Goal: Obtain resource: Download file/media

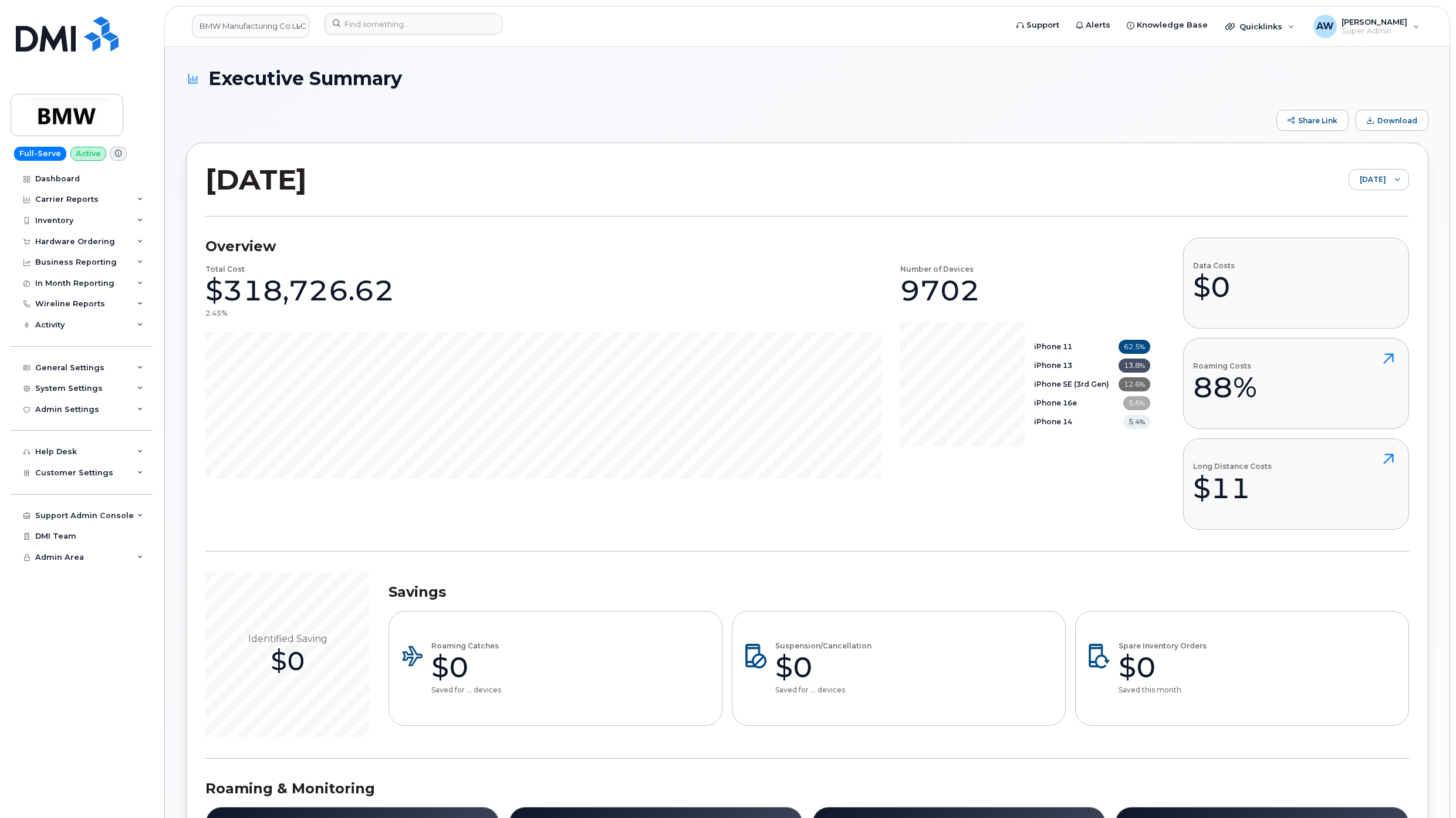
click at [229, 36] on link "BMW Manufacturing Co LLC" at bounding box center [250, 26] width 118 height 24
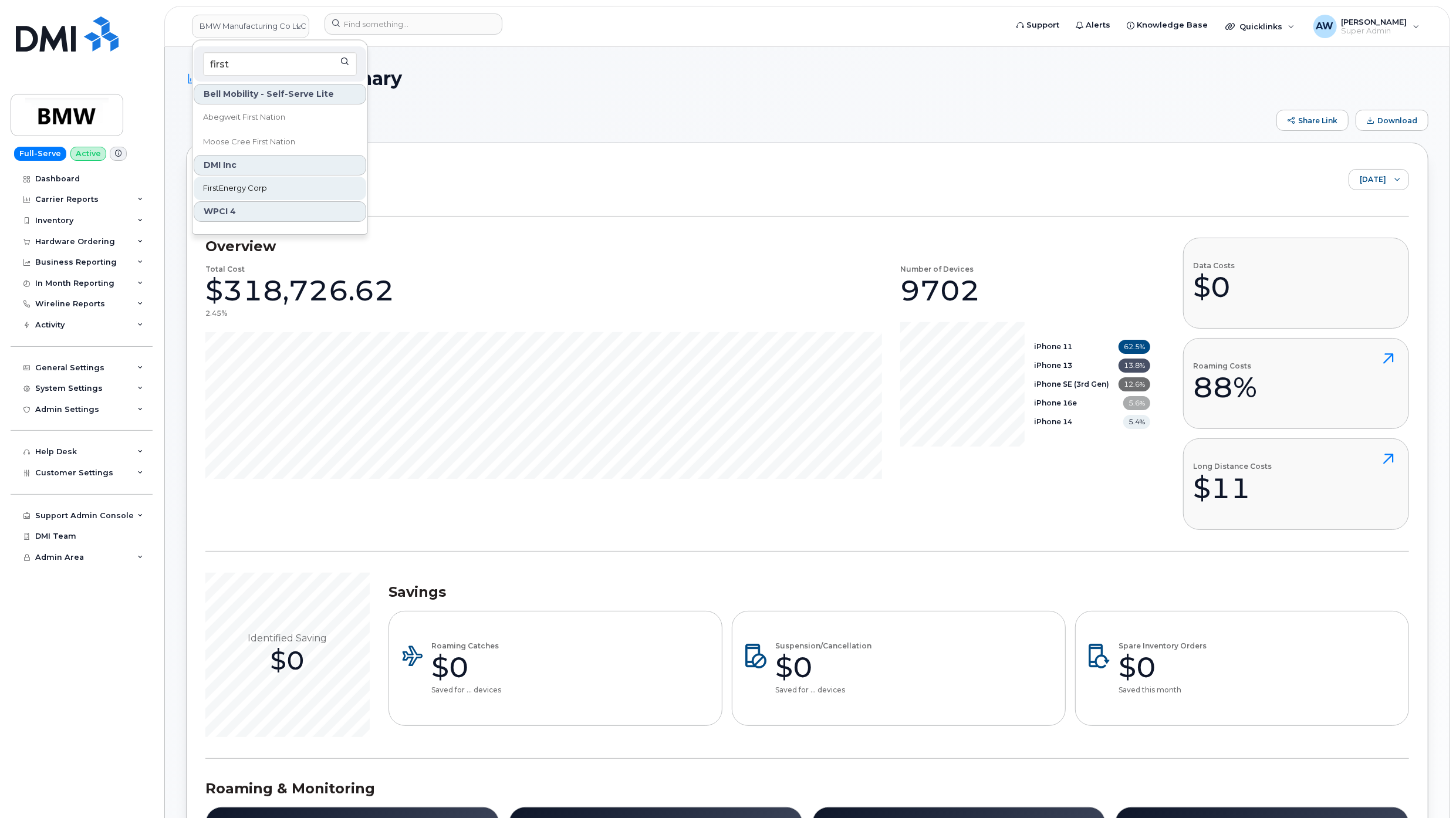
type input "first"
click at [293, 191] on link "FirstEnergy Corp" at bounding box center [279, 188] width 173 height 24
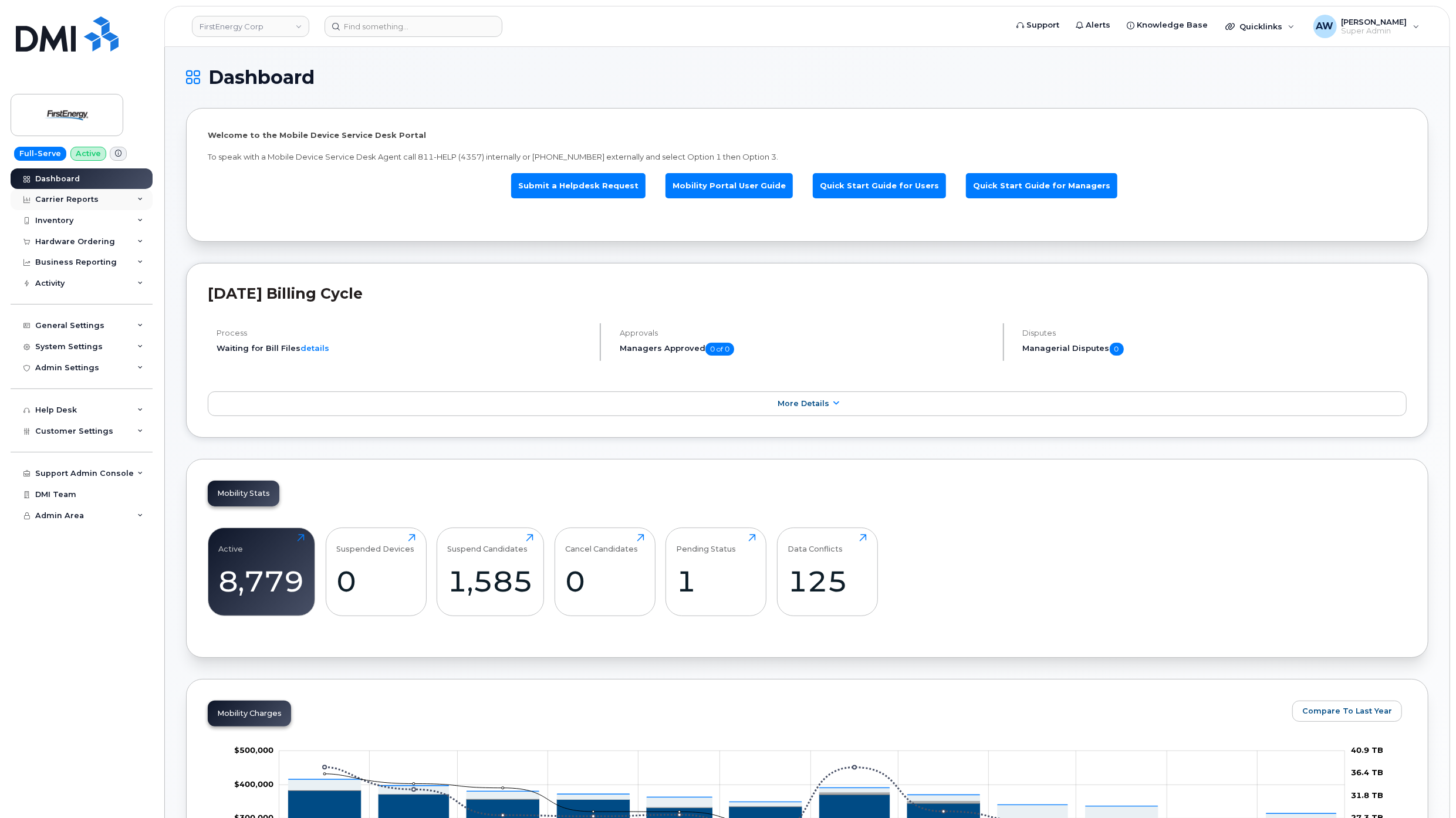
click at [122, 196] on div "Carrier Reports" at bounding box center [82, 199] width 142 height 21
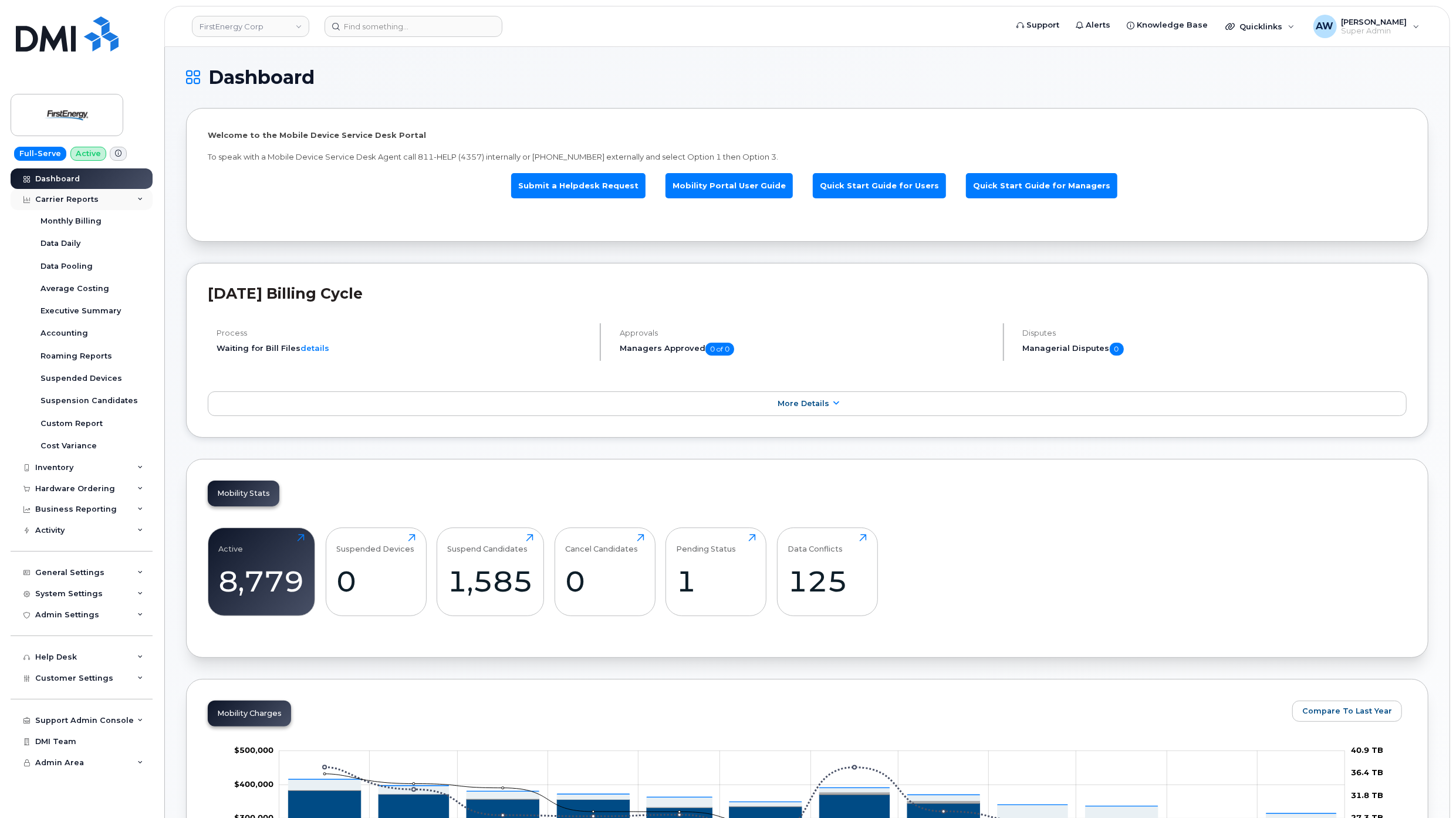
click at [123, 201] on div "Carrier Reports" at bounding box center [82, 199] width 142 height 21
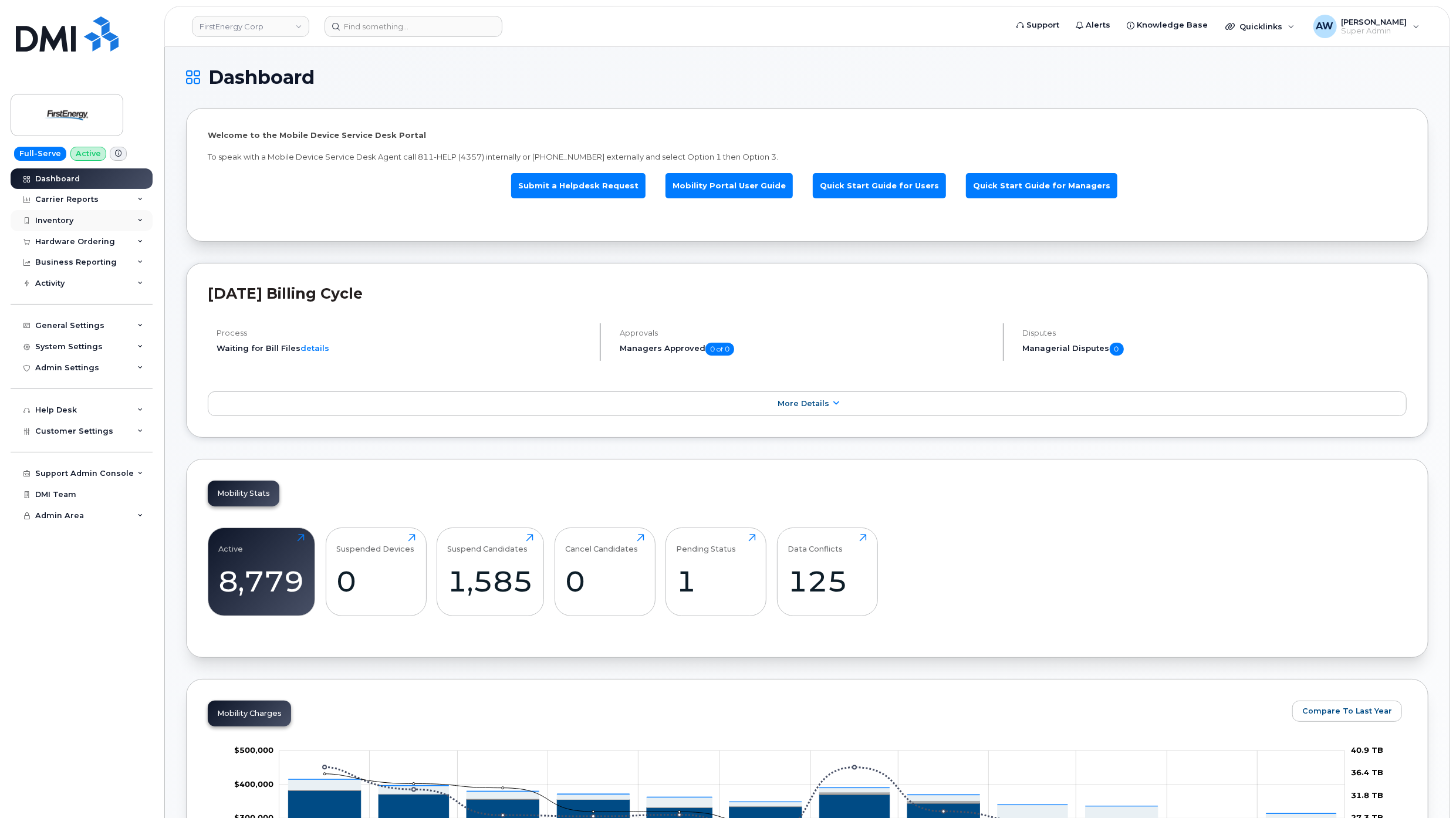
click at [125, 214] on div "Inventory" at bounding box center [82, 220] width 142 height 21
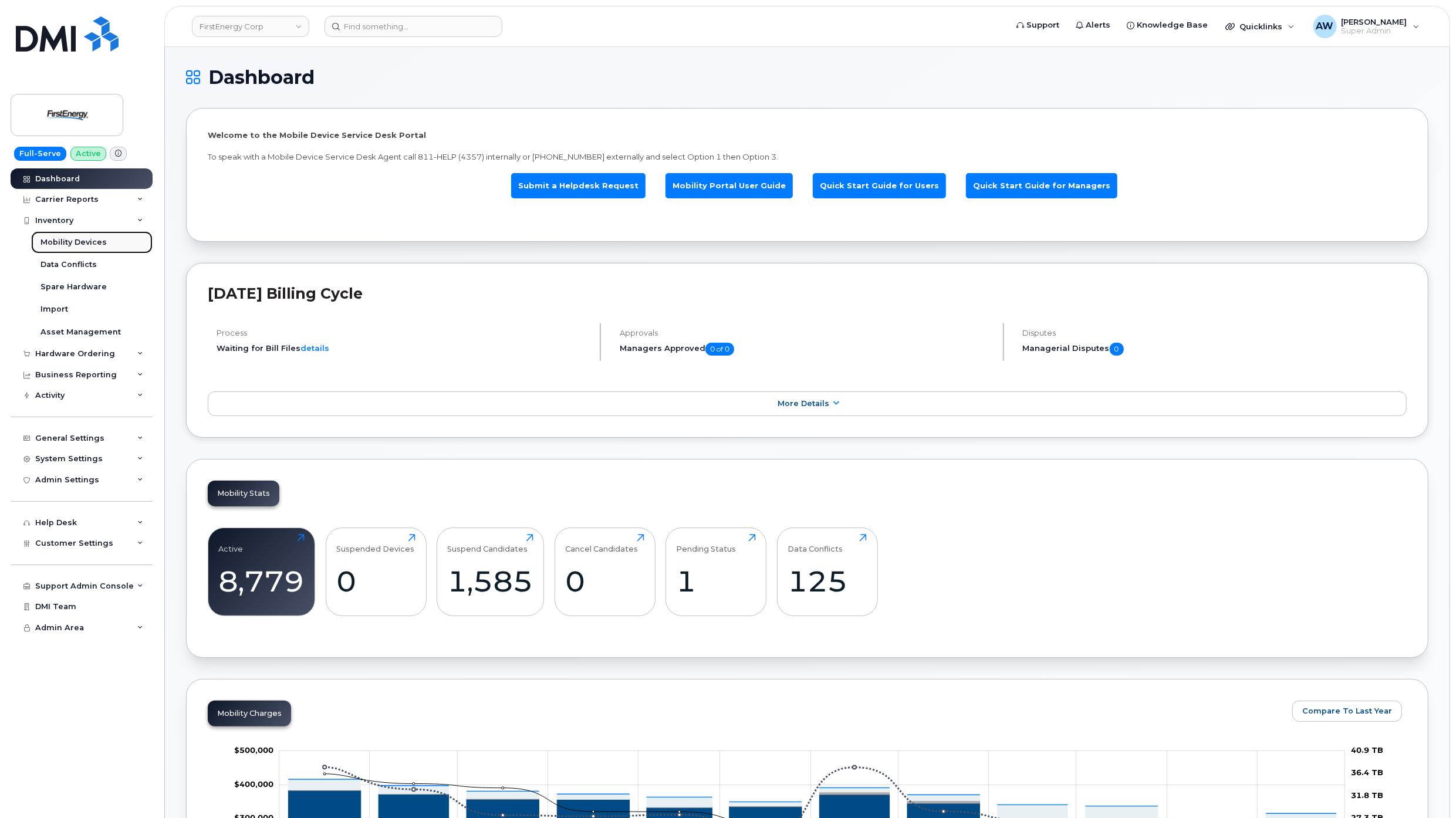
click at [123, 240] on link "Mobility Devices" at bounding box center [92, 242] width 121 height 22
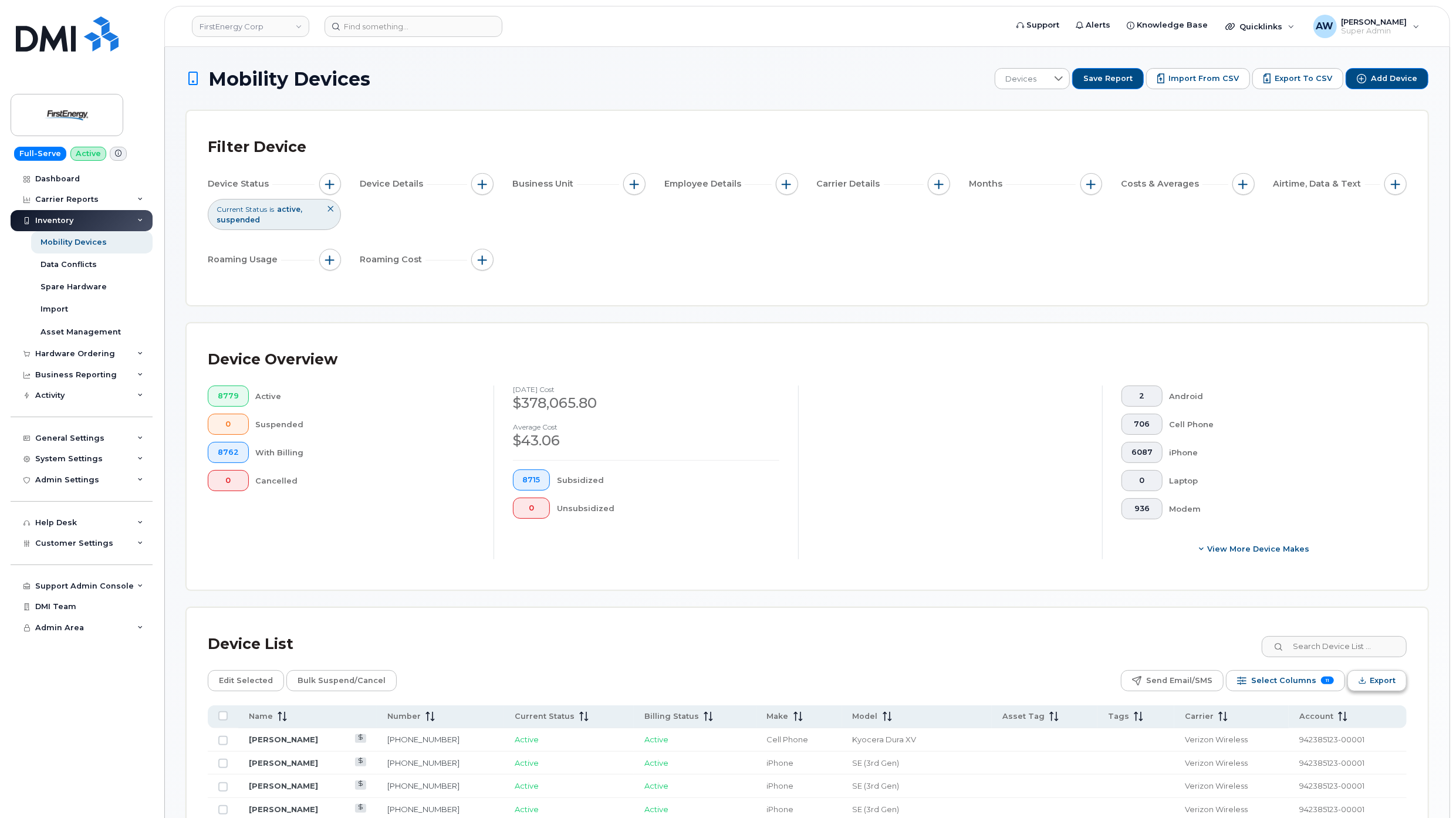
click at [1395, 682] on button "Export" at bounding box center [1377, 680] width 59 height 21
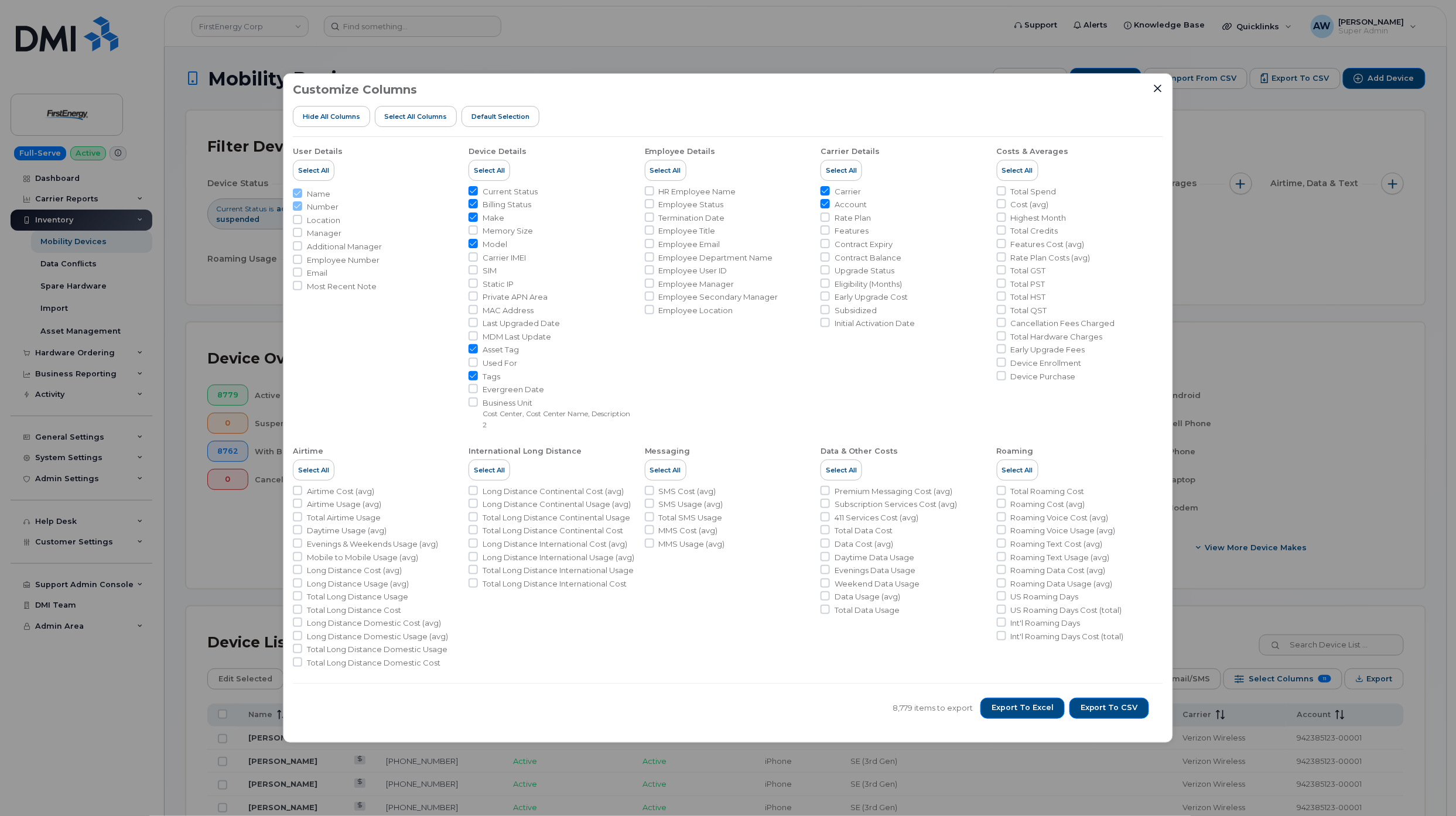
click at [503, 348] on span "Asset Tag" at bounding box center [501, 349] width 36 height 11
click at [478, 348] on input "Asset Tag" at bounding box center [473, 349] width 9 height 9
checkbox input "false"
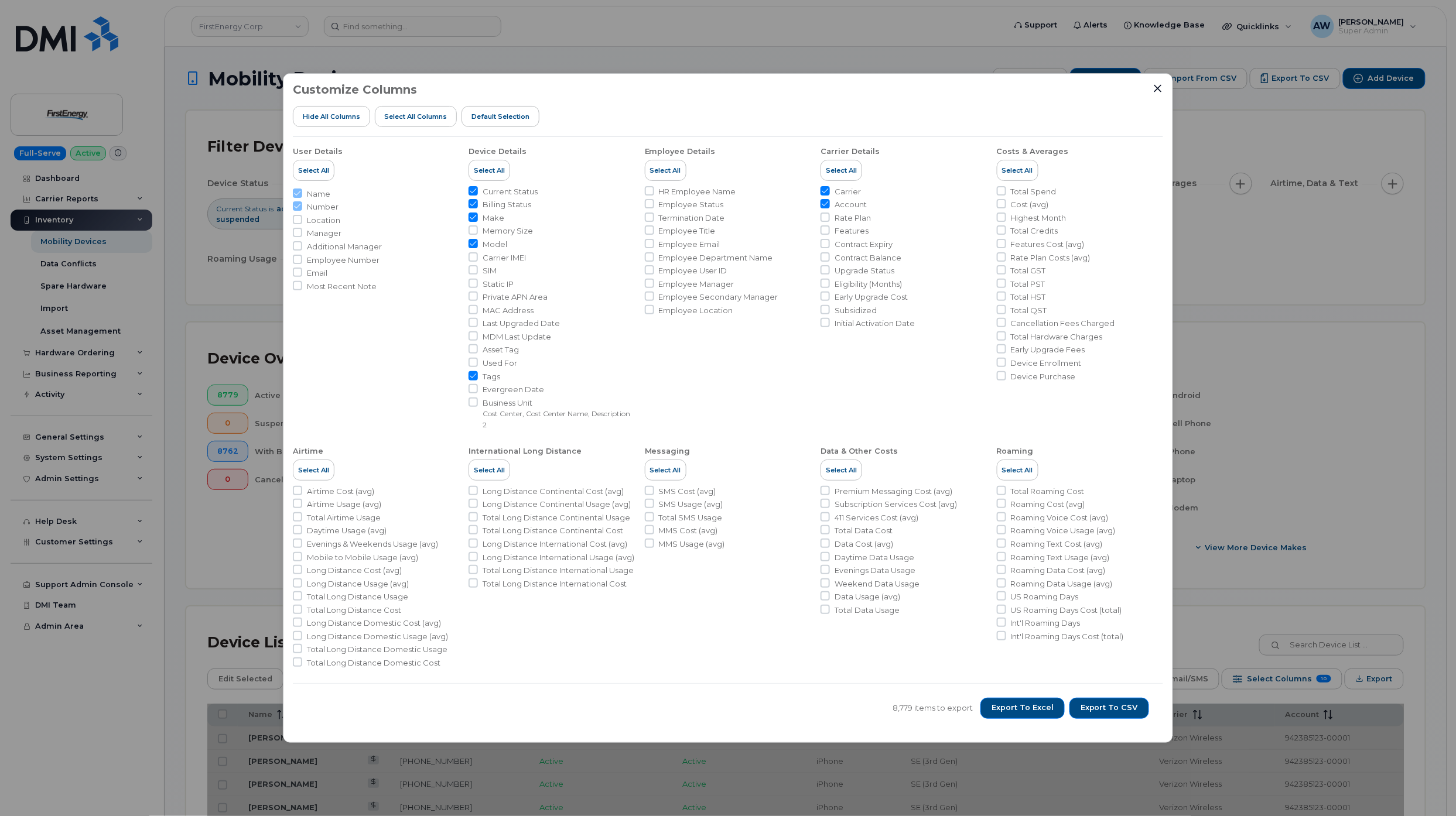
click at [496, 372] on span "Tags" at bounding box center [491, 376] width 17 height 11
click at [478, 372] on input "Tags" at bounding box center [473, 375] width 9 height 9
checkbox input "false"
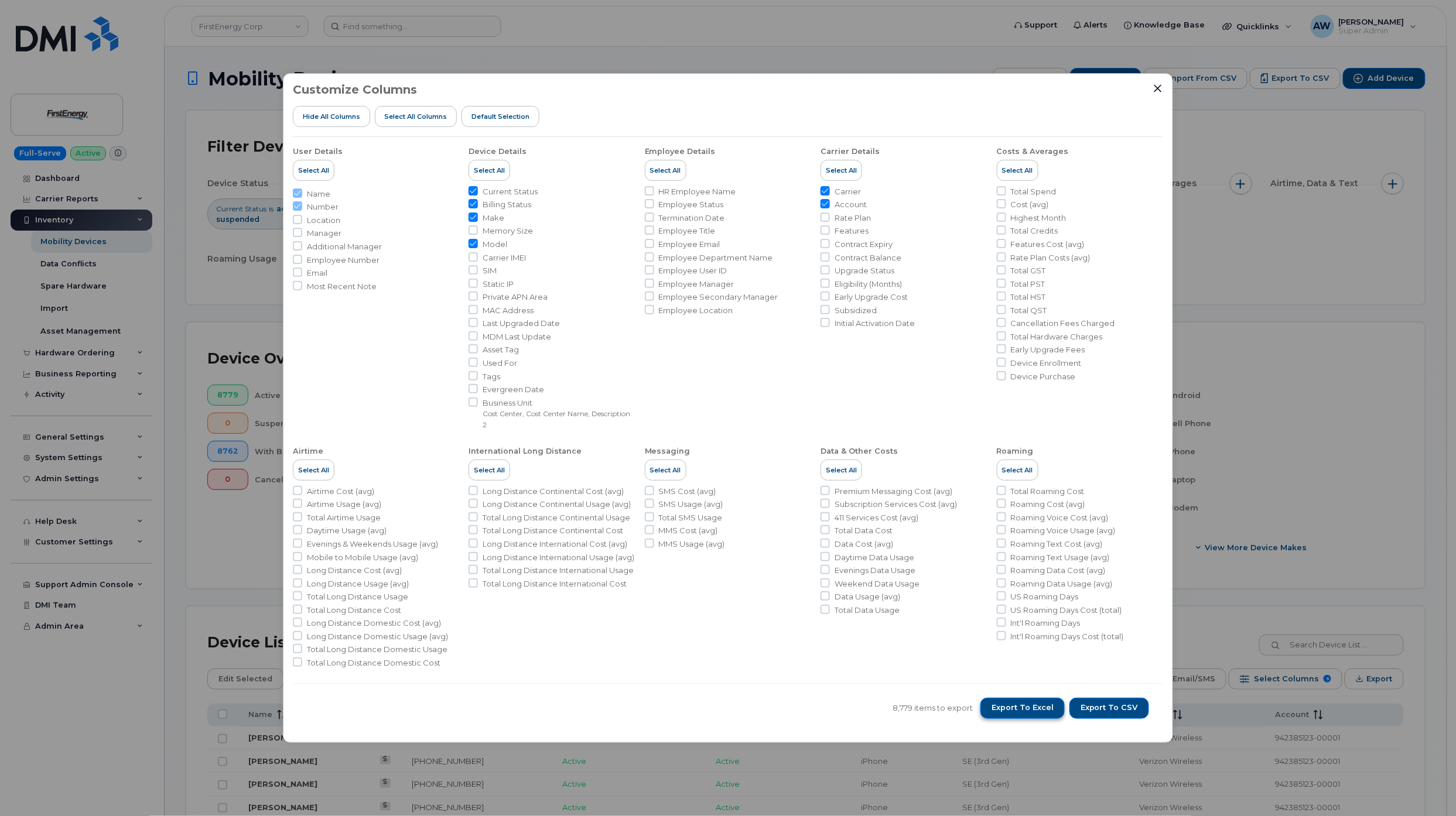
click at [1033, 712] on span "Export to Excel" at bounding box center [1022, 708] width 62 height 11
click at [921, 88] on div "Customize Columns Hide All Columns Select all Columns Default Selection" at bounding box center [728, 109] width 870 height 54
click at [1161, 92] on icon "Close" at bounding box center [1158, 89] width 8 height 8
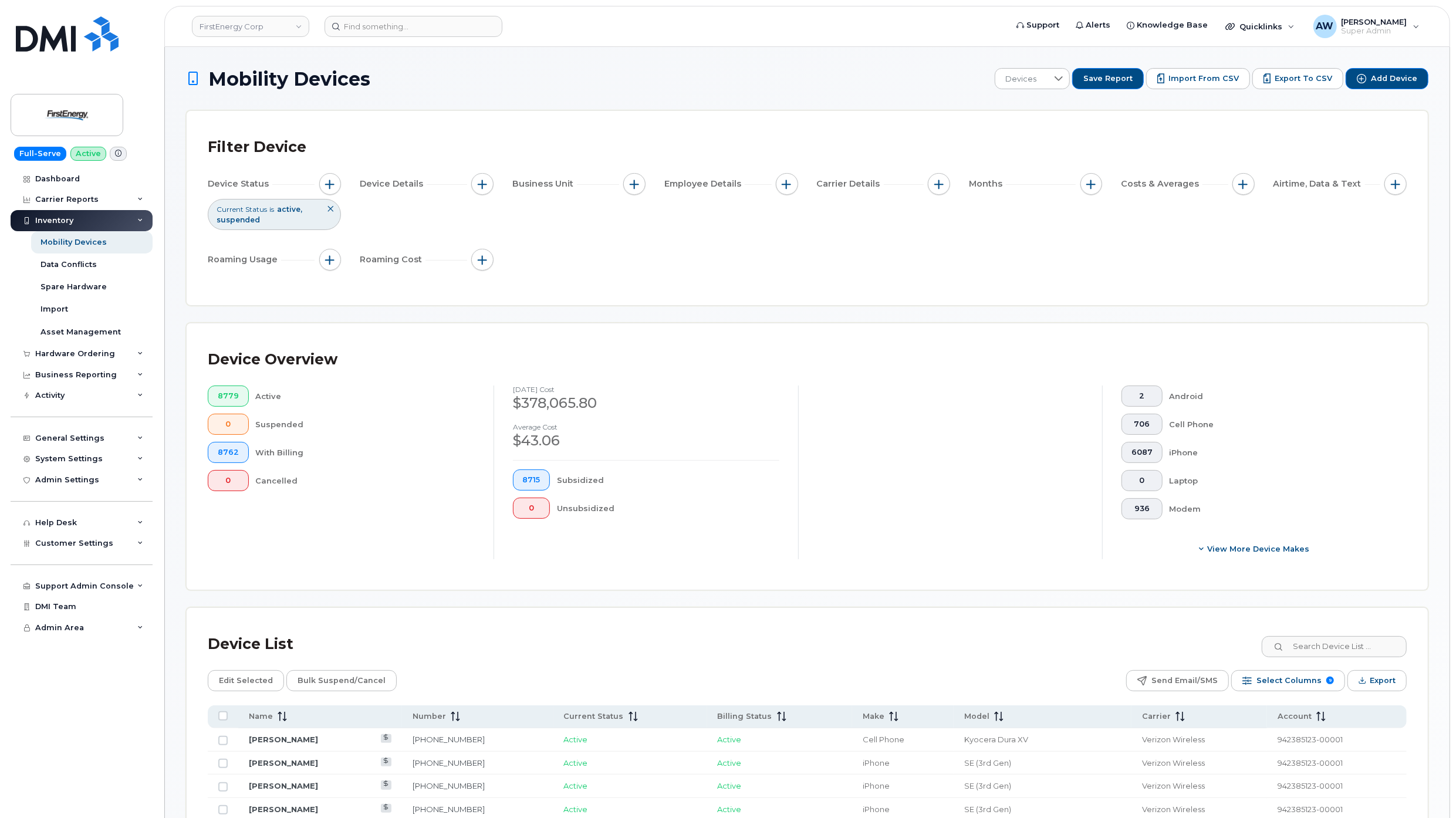
click at [121, 225] on div "Inventory" at bounding box center [82, 220] width 142 height 21
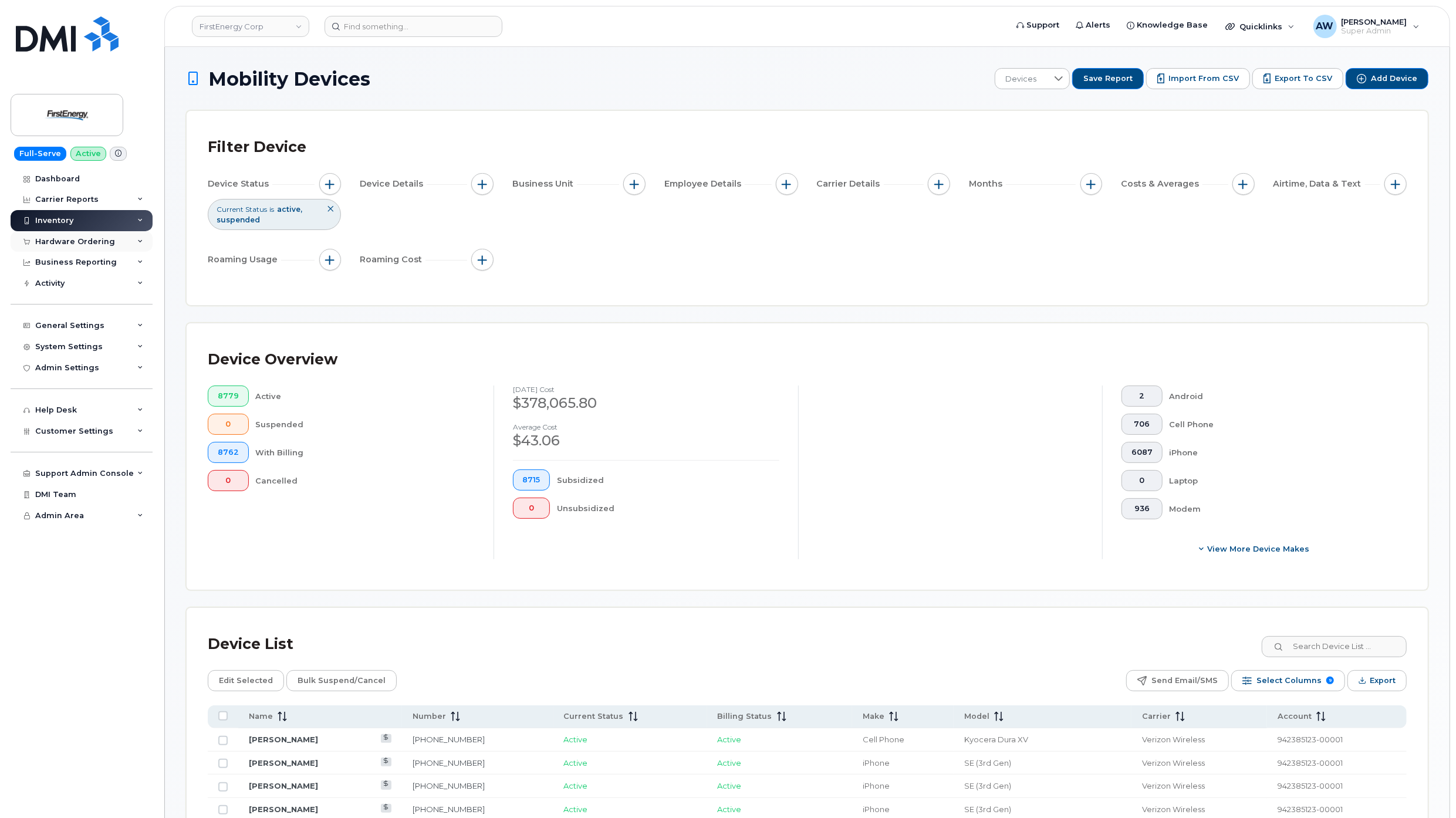
click at [107, 243] on div "Hardware Ordering" at bounding box center [75, 241] width 80 height 9
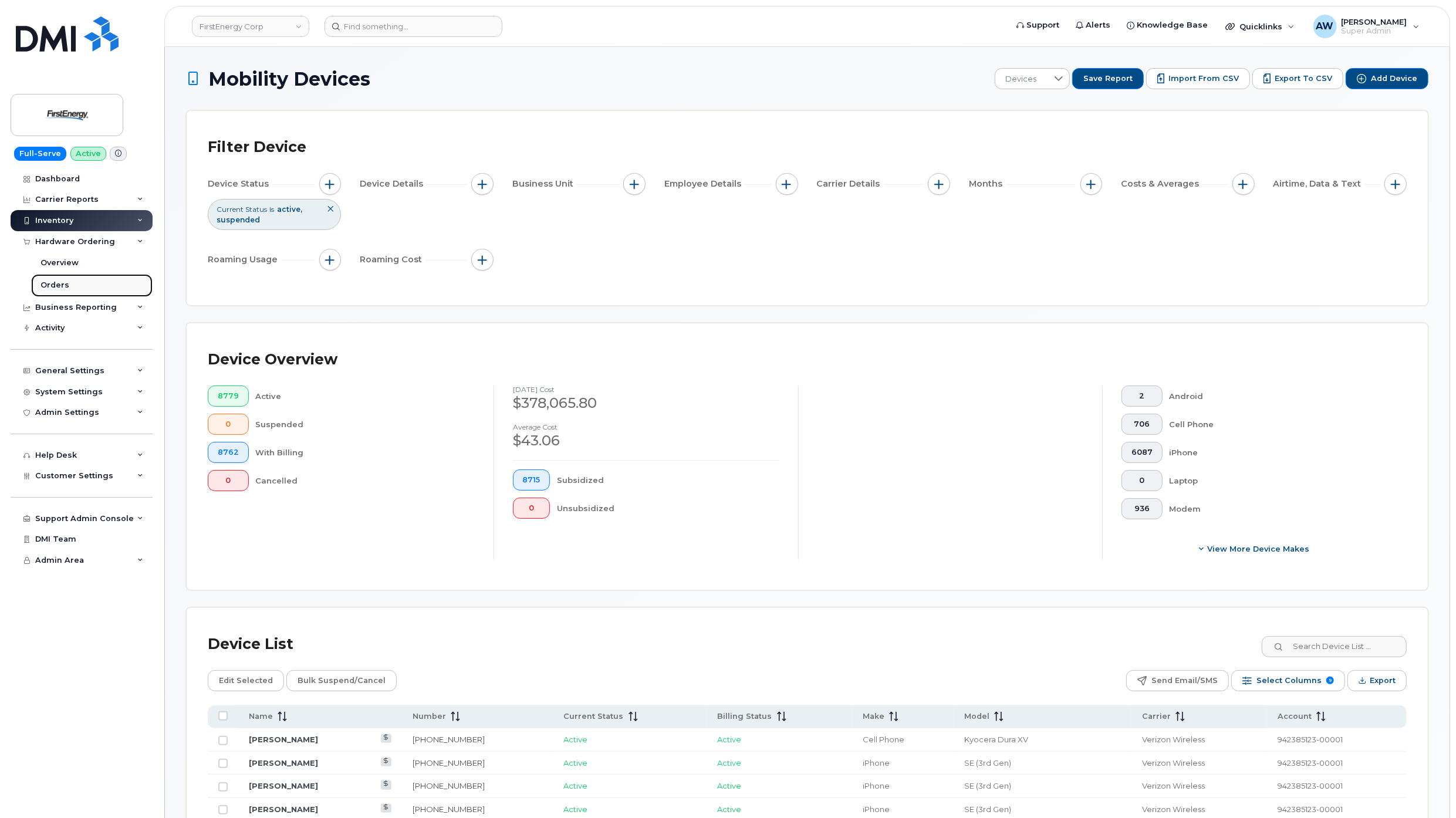
click at [74, 287] on link "Orders" at bounding box center [92, 285] width 121 height 22
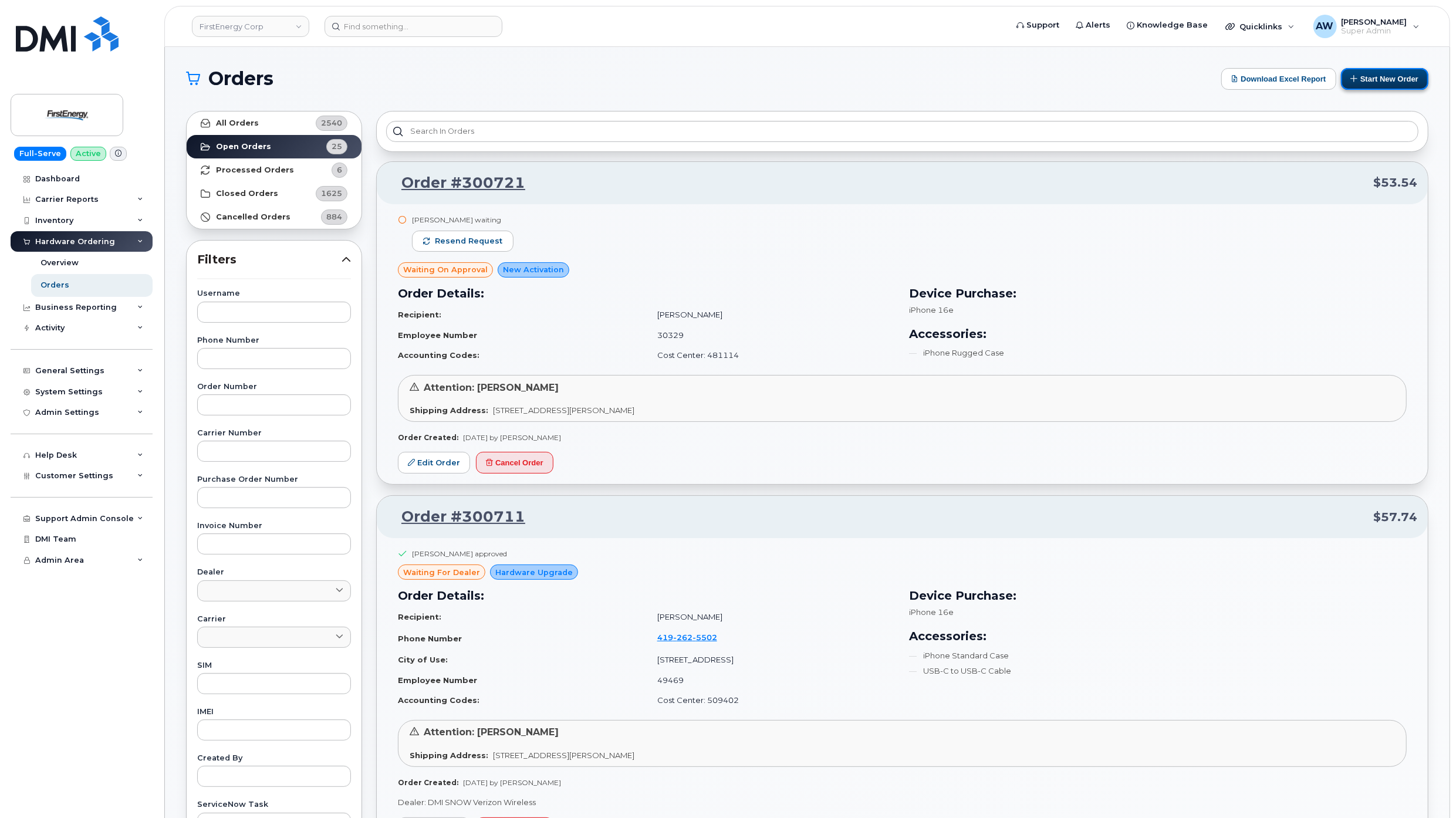
click at [1374, 74] on button "Start New Order" at bounding box center [1385, 79] width 87 height 22
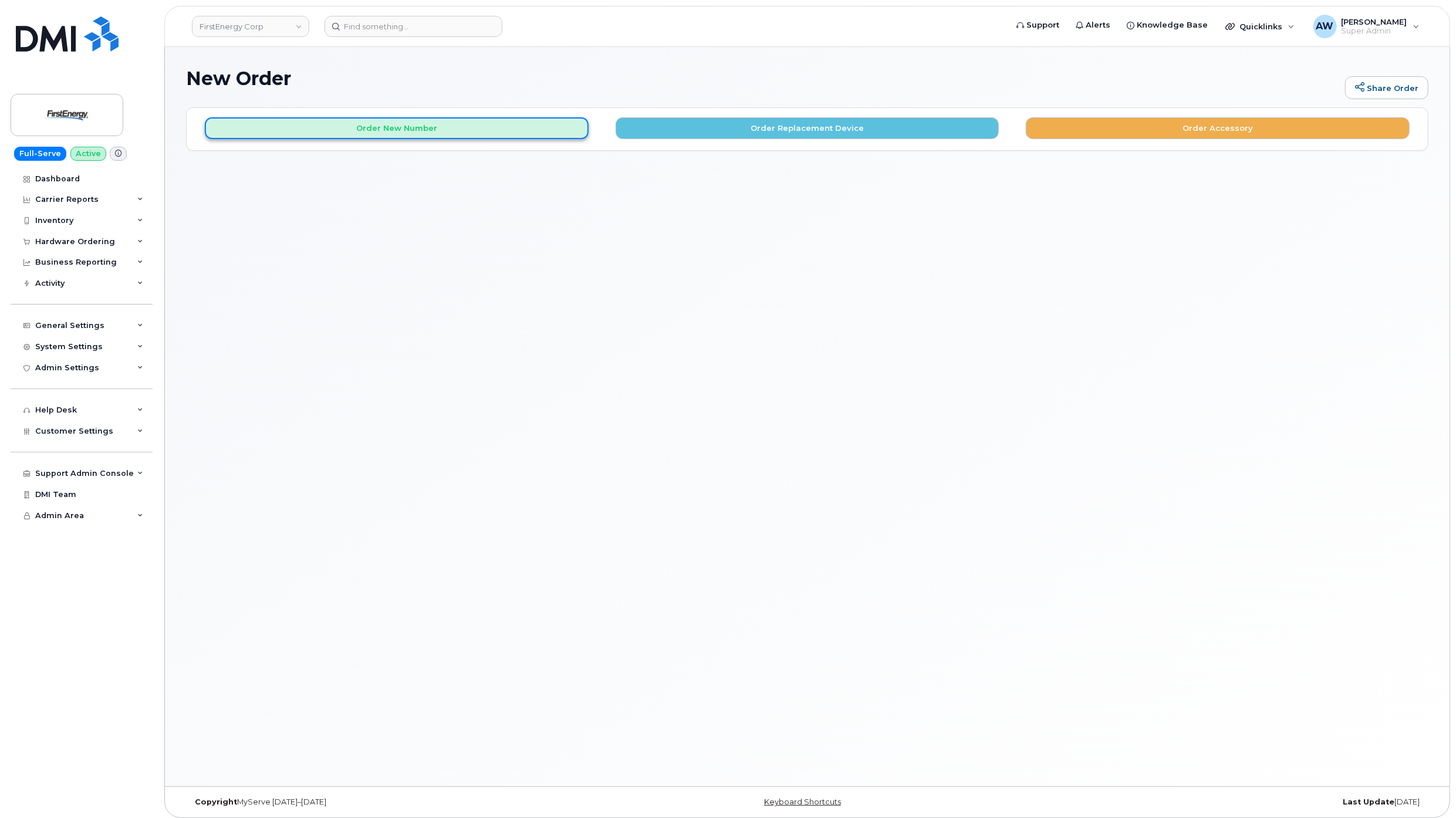
click at [526, 134] on button "Order New Number" at bounding box center [397, 129] width 384 height 22
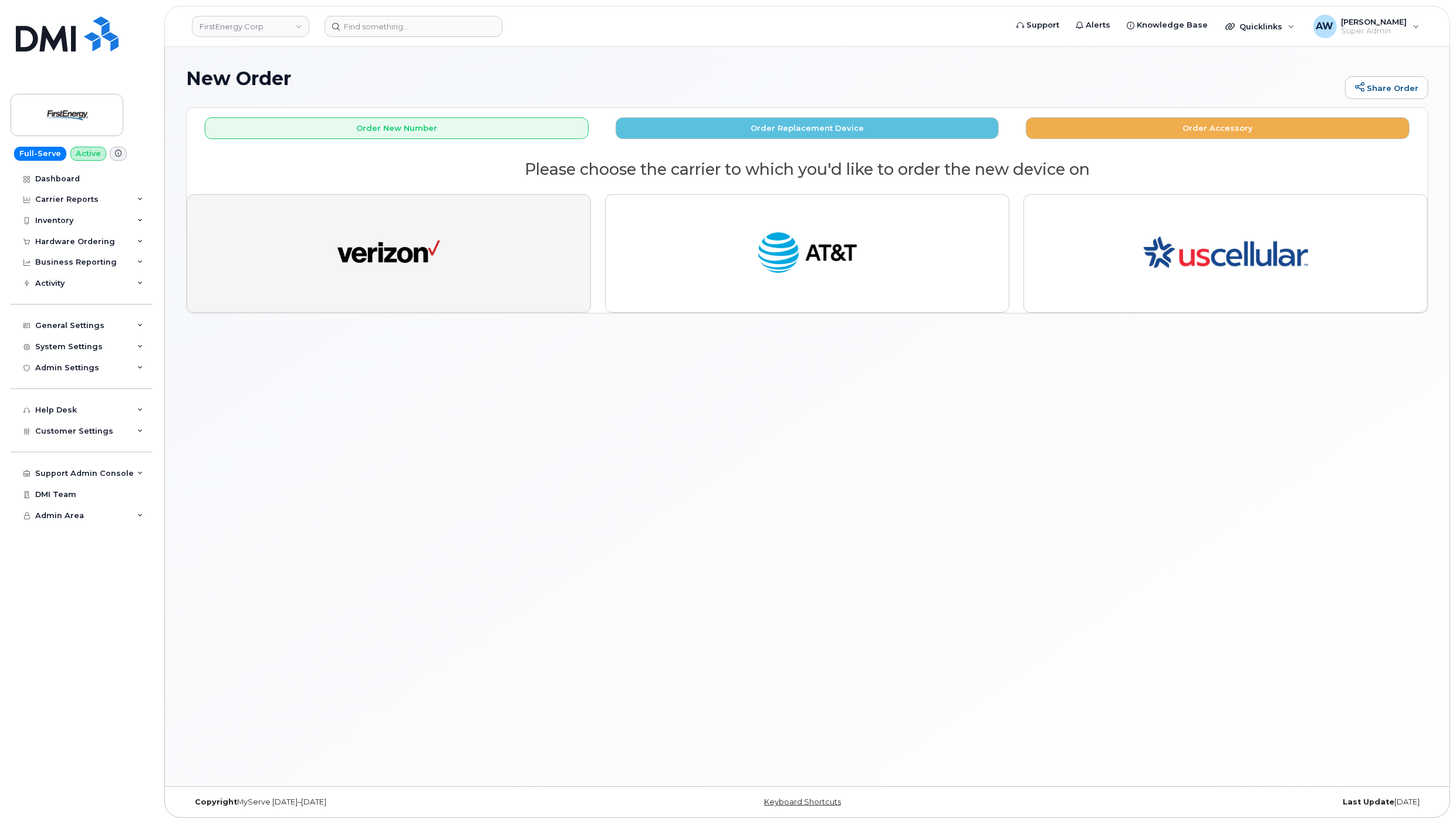
click at [442, 279] on button "button" at bounding box center [389, 253] width 404 height 118
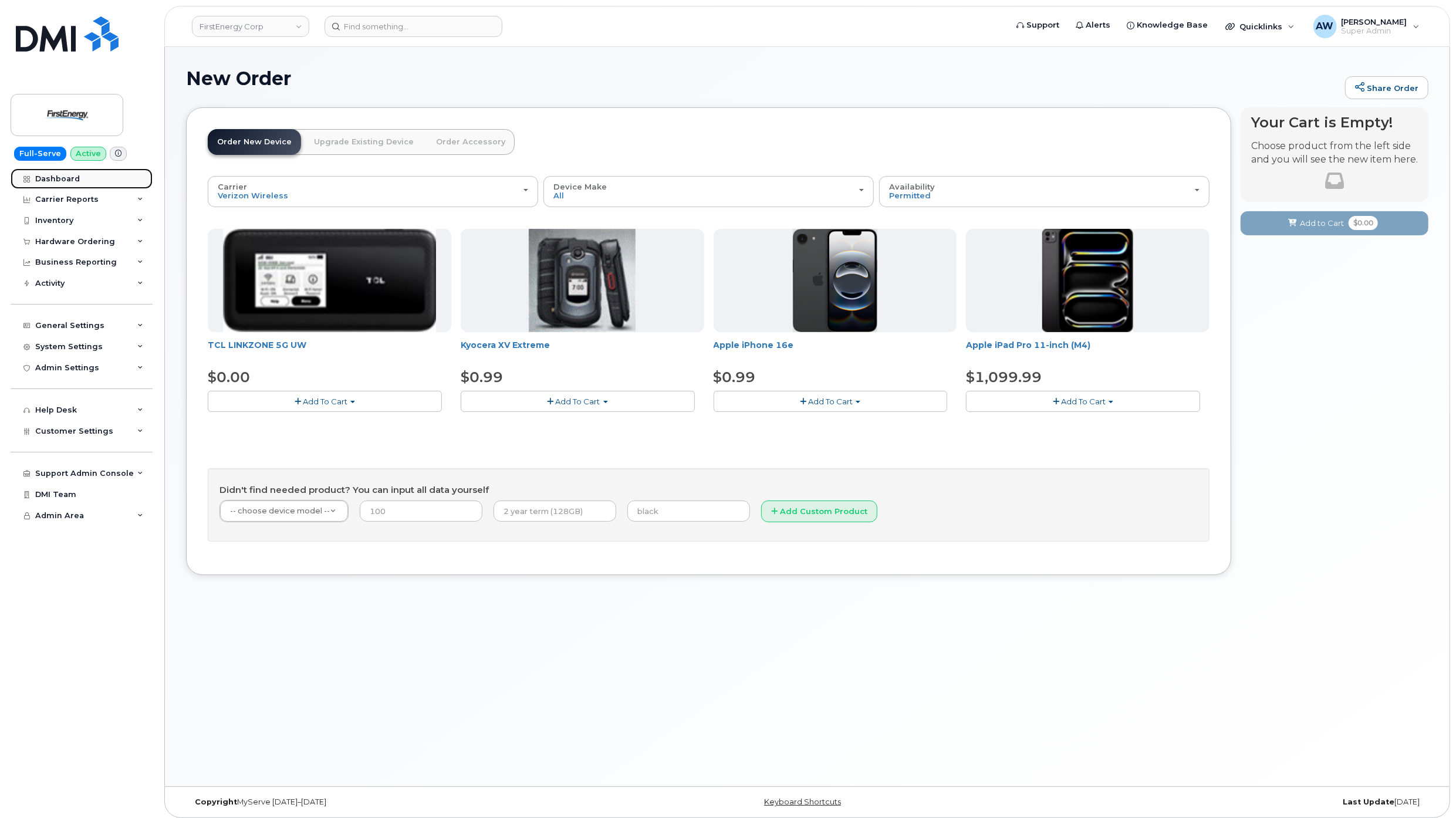
click at [71, 178] on div "Dashboard" at bounding box center [58, 178] width 45 height 9
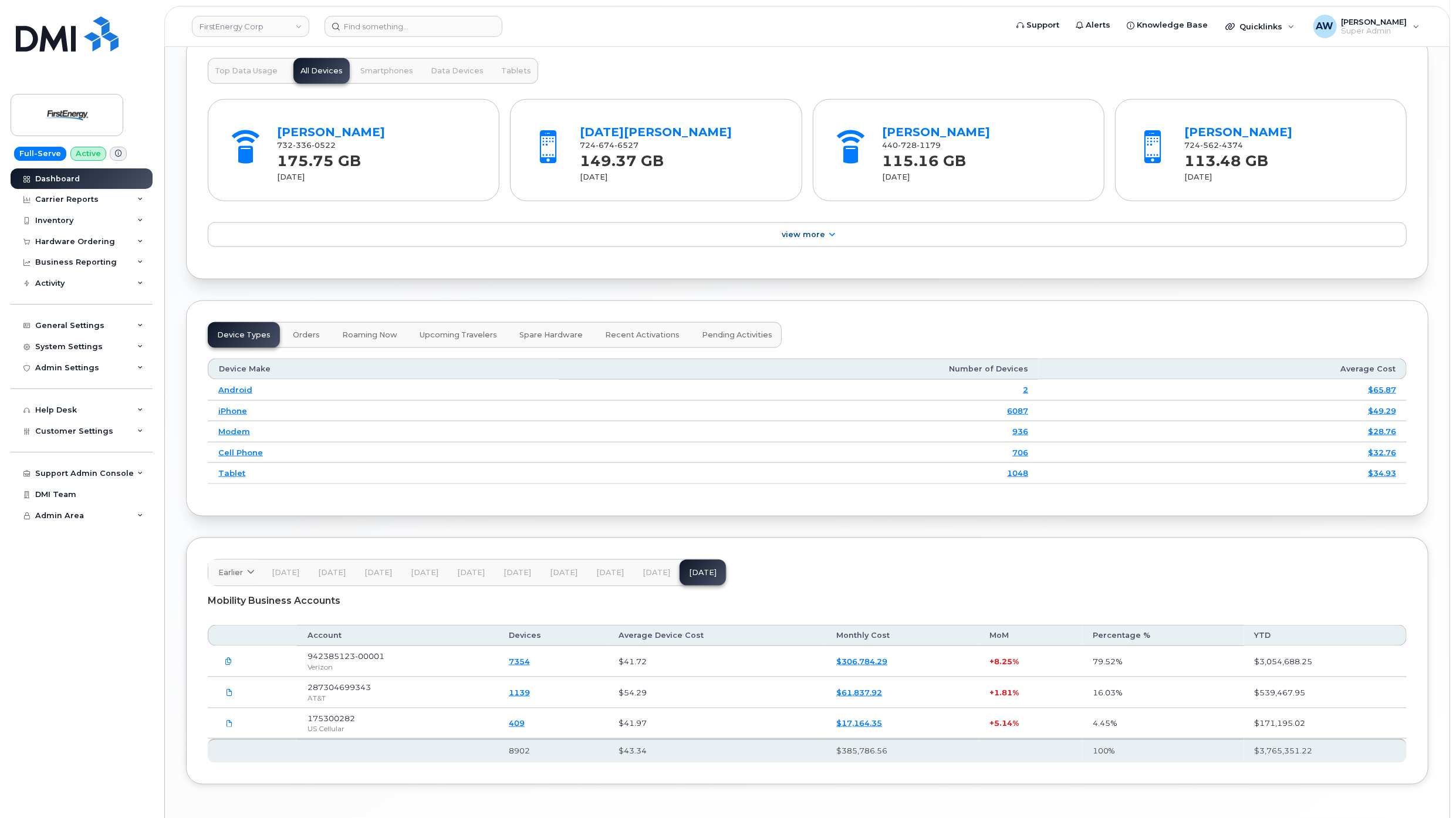
scroll to position [1360, 0]
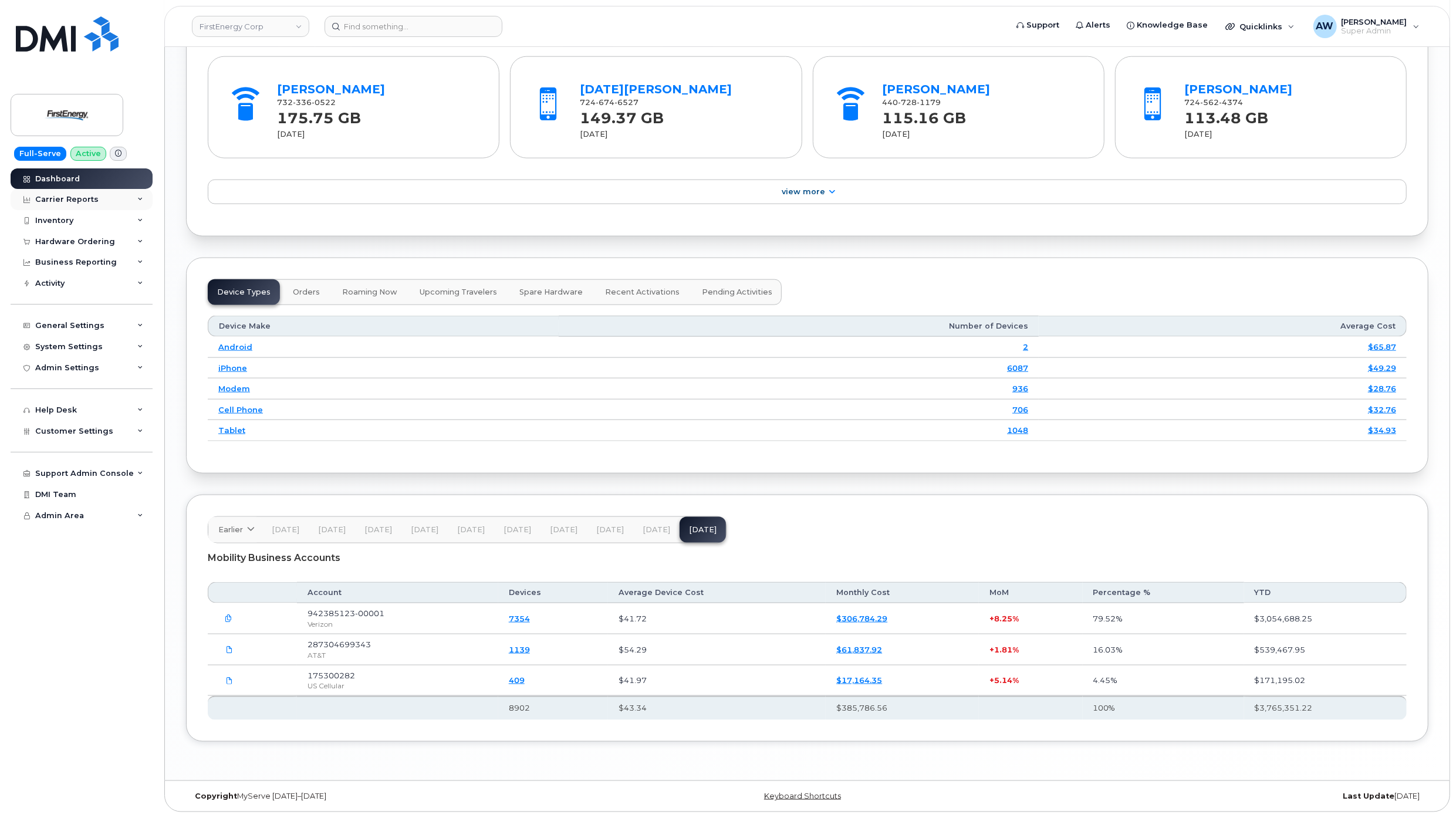
click at [69, 206] on div "Carrier Reports" at bounding box center [82, 199] width 142 height 21
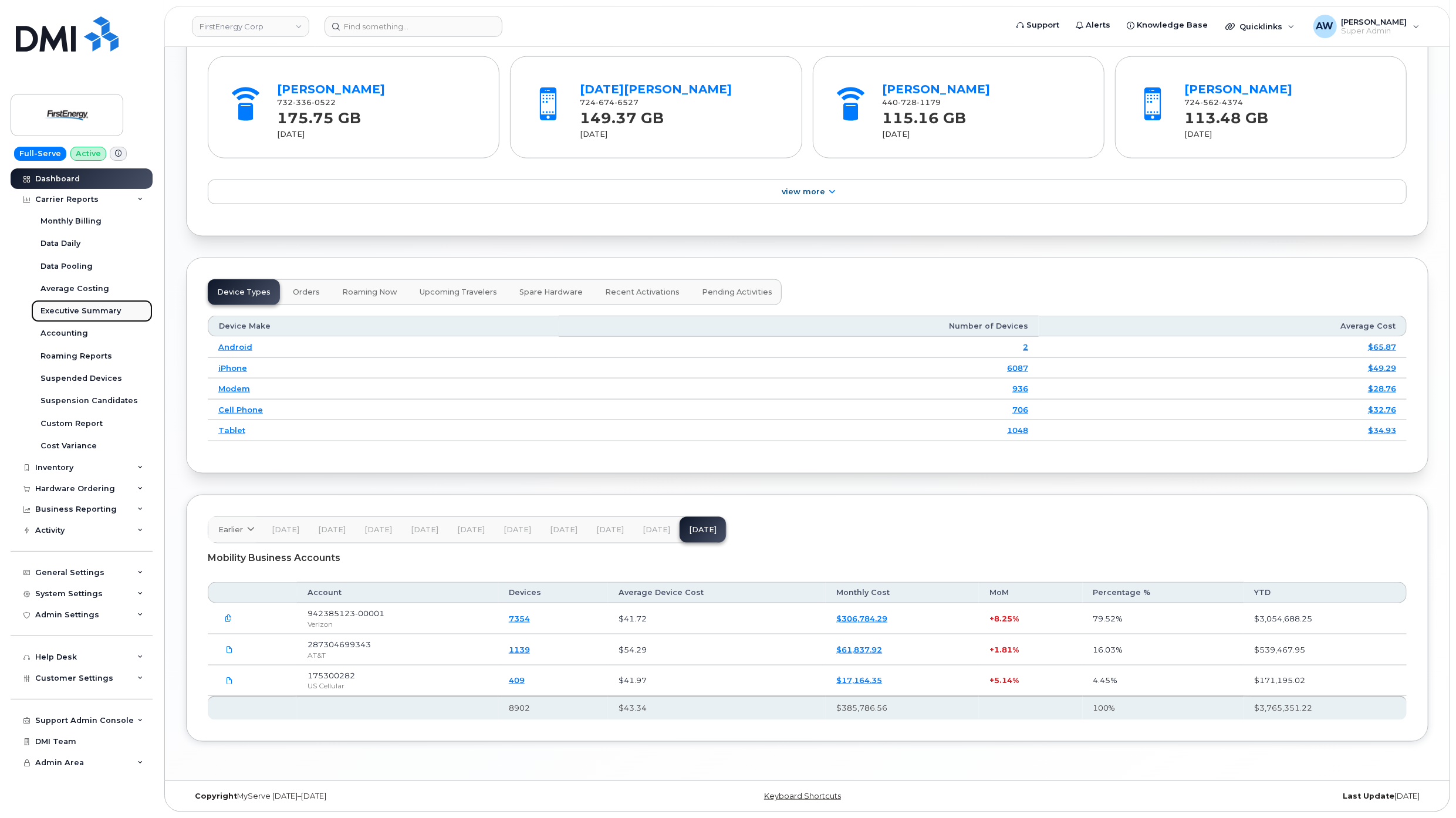
click at [122, 305] on link "Executive Summary" at bounding box center [92, 310] width 121 height 22
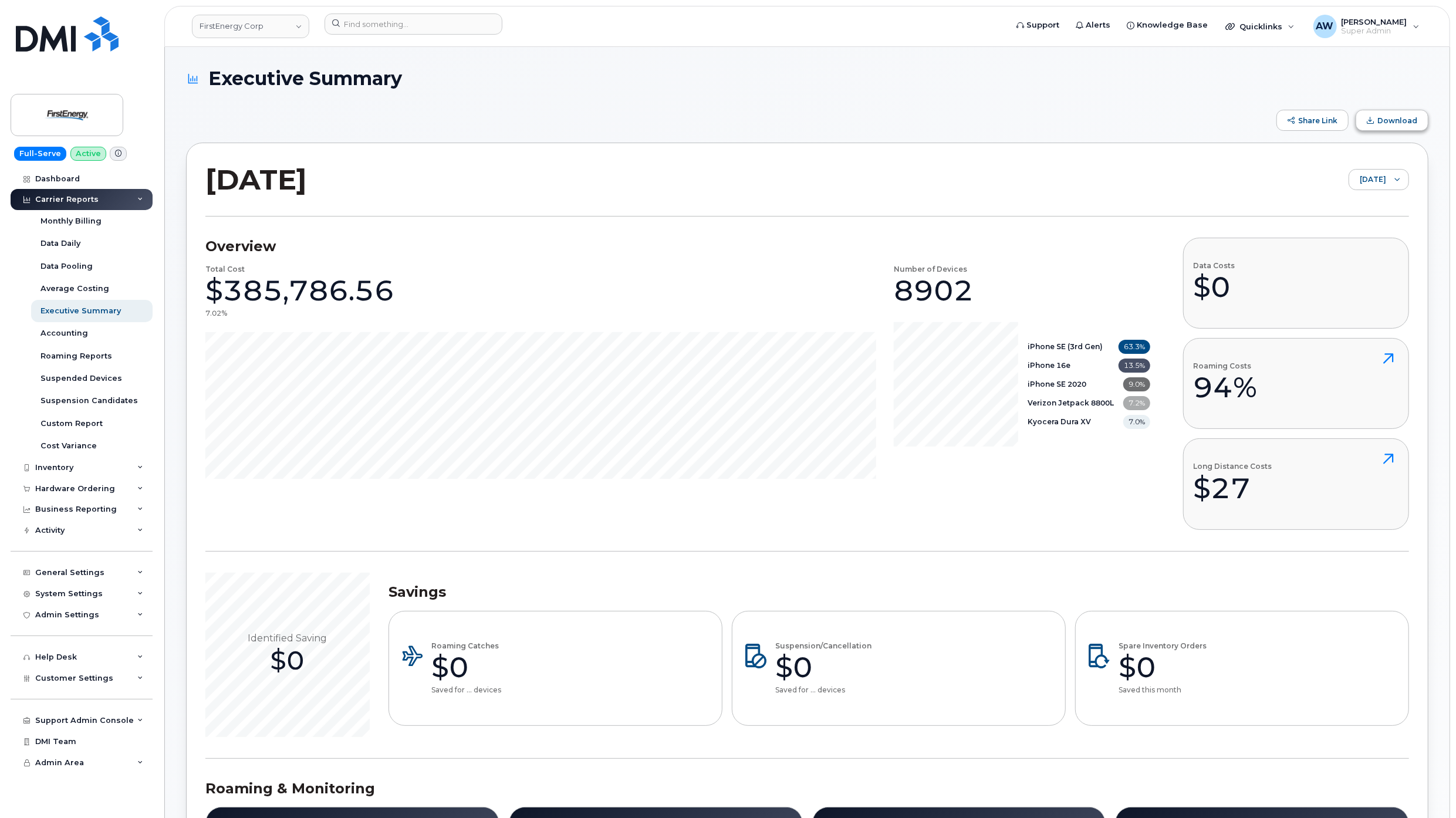
click at [1383, 123] on span "Download" at bounding box center [1397, 121] width 40 height 9
drag, startPoint x: 808, startPoint y: 250, endPoint x: 815, endPoint y: 244, distance: 9.2
click at [808, 250] on h3 "Overview" at bounding box center [678, 246] width 945 height 17
click at [1351, 182] on span "[DATE]" at bounding box center [1367, 180] width 37 height 21
click at [1338, 225] on span "August 2025" at bounding box center [1337, 225] width 25 height 11
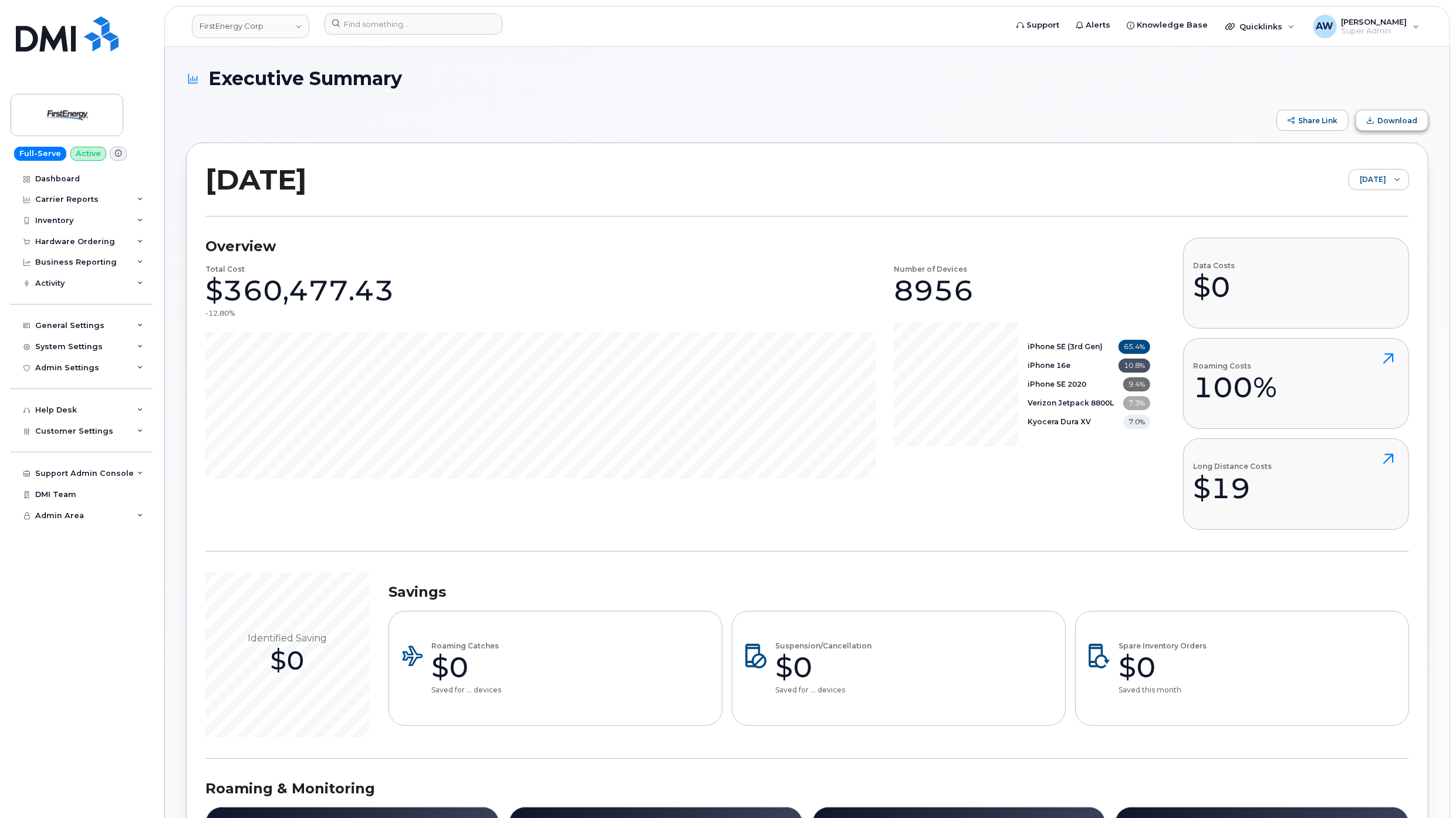
click at [1383, 116] on span "Download" at bounding box center [1397, 121] width 40 height 9
